Goal: Find specific page/section: Find specific page/section

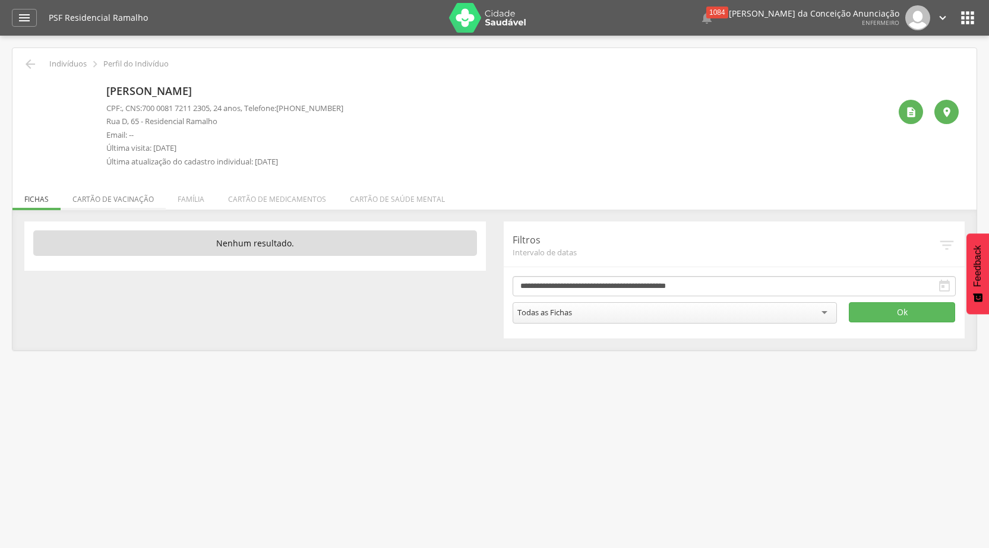
click at [121, 203] on li "Cartão de vacinação" at bounding box center [113, 196] width 105 height 28
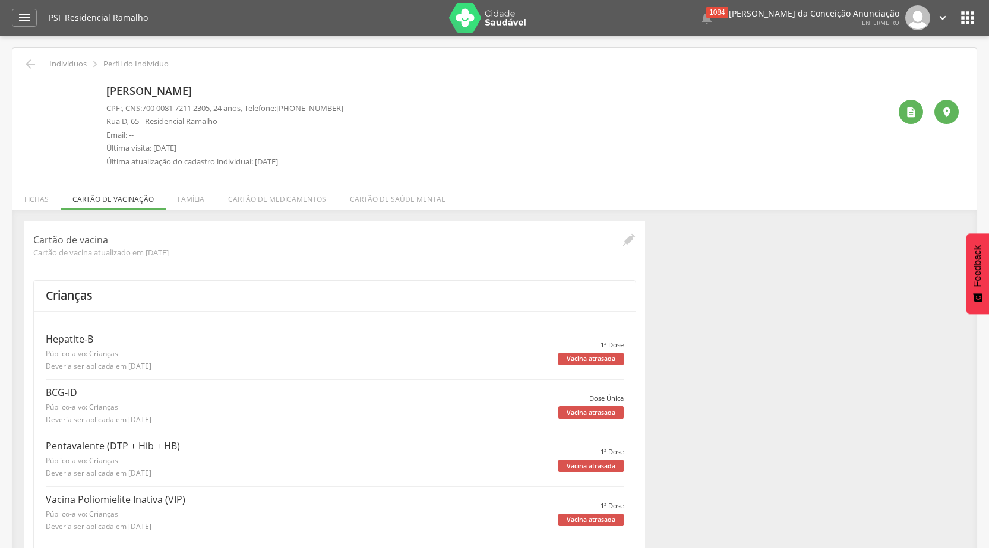
click at [151, 89] on p "[PERSON_NAME]" at bounding box center [224, 91] width 237 height 15
click at [68, 64] on p "Indivíduos" at bounding box center [67, 64] width 37 height 10
click at [141, 64] on p "Perfil do Indivíduo" at bounding box center [135, 64] width 65 height 10
drag, startPoint x: 153, startPoint y: 118, endPoint x: 130, endPoint y: 150, distance: 39.6
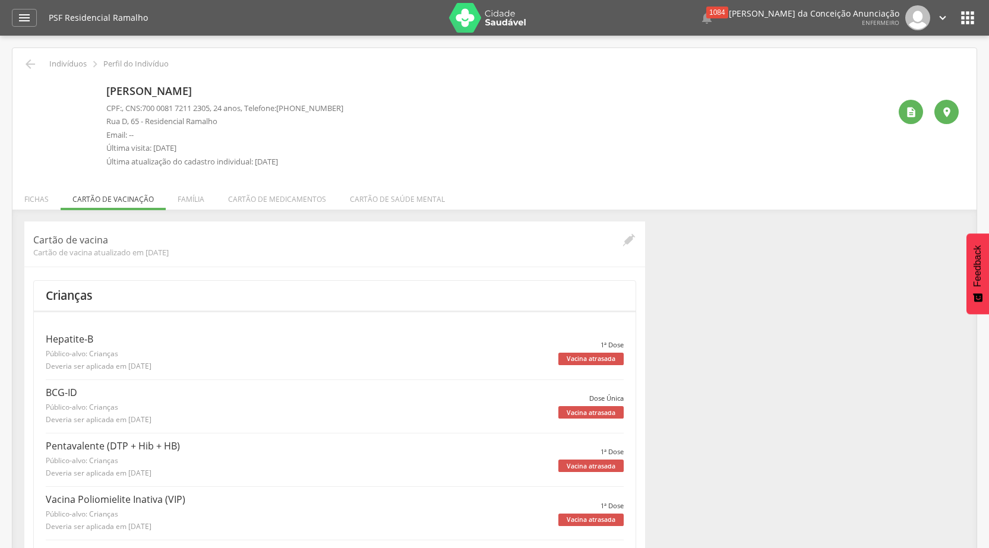
click at [139, 143] on div "CPF: , CNS: [PHONE_NUMBER] , 24 anos, Telefone: [PHONE_NUMBER] [GEOGRAPHIC_DATA…" at bounding box center [224, 138] width 237 height 71
click at [130, 150] on p "Última visita: [DATE]" at bounding box center [224, 148] width 237 height 11
click at [291, 150] on p "Última visita: [DATE]" at bounding box center [224, 148] width 237 height 11
click at [170, 146] on p "Última visita: [DATE]" at bounding box center [224, 148] width 237 height 11
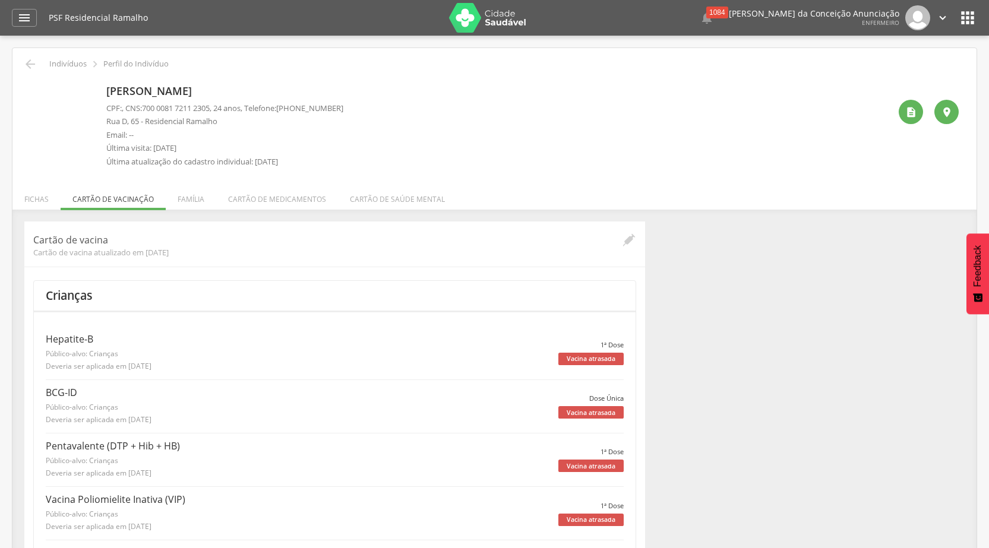
click at [227, 169] on div "CPF: , CNS: [PHONE_NUMBER] , 24 anos, Telefone: [PHONE_NUMBER] [GEOGRAPHIC_DATA…" at bounding box center [224, 138] width 237 height 71
click at [197, 196] on li "Família" at bounding box center [191, 196] width 50 height 28
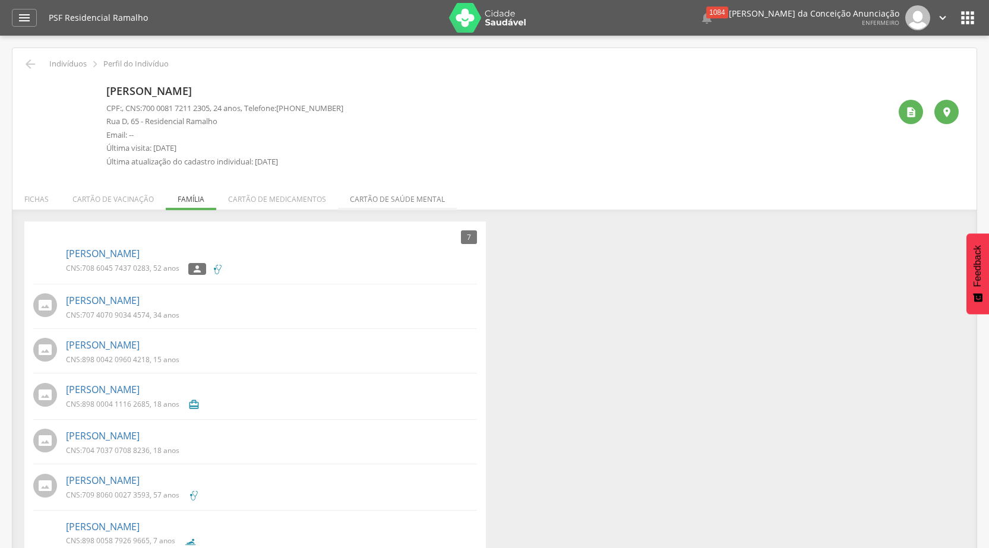
click at [360, 201] on li "Cartão de saúde mental" at bounding box center [397, 196] width 119 height 28
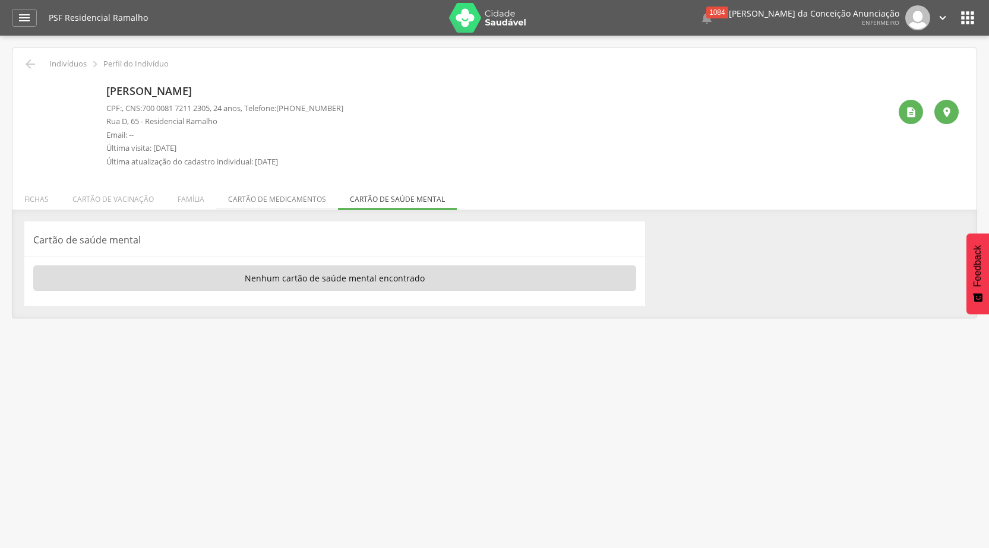
click at [302, 197] on li "Cartão de medicamentos" at bounding box center [277, 196] width 122 height 28
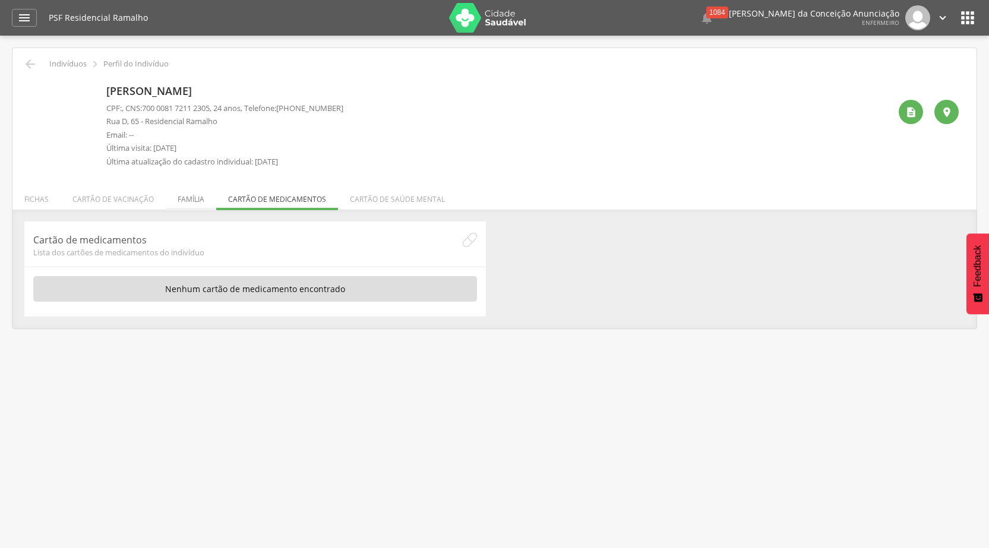
click at [185, 200] on li "Família" at bounding box center [191, 196] width 50 height 28
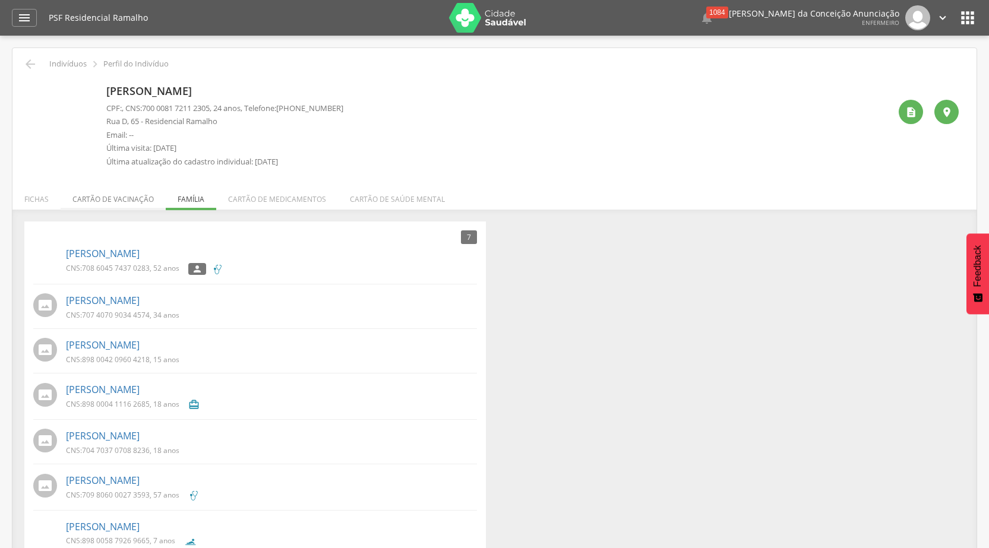
click at [135, 200] on li "Cartão de vacinação" at bounding box center [113, 196] width 105 height 28
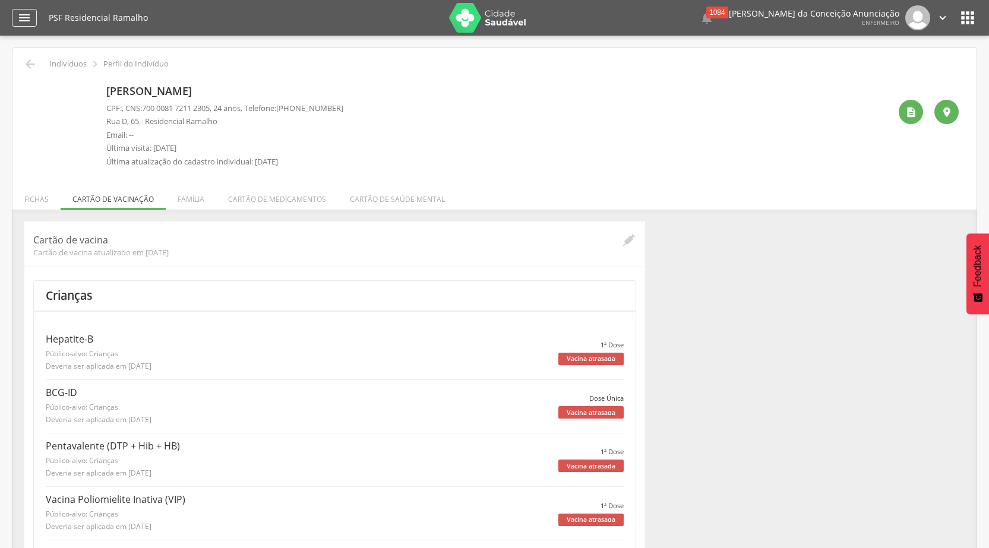
click at [27, 11] on icon "" at bounding box center [24, 18] width 14 height 14
